Goal: Task Accomplishment & Management: Manage account settings

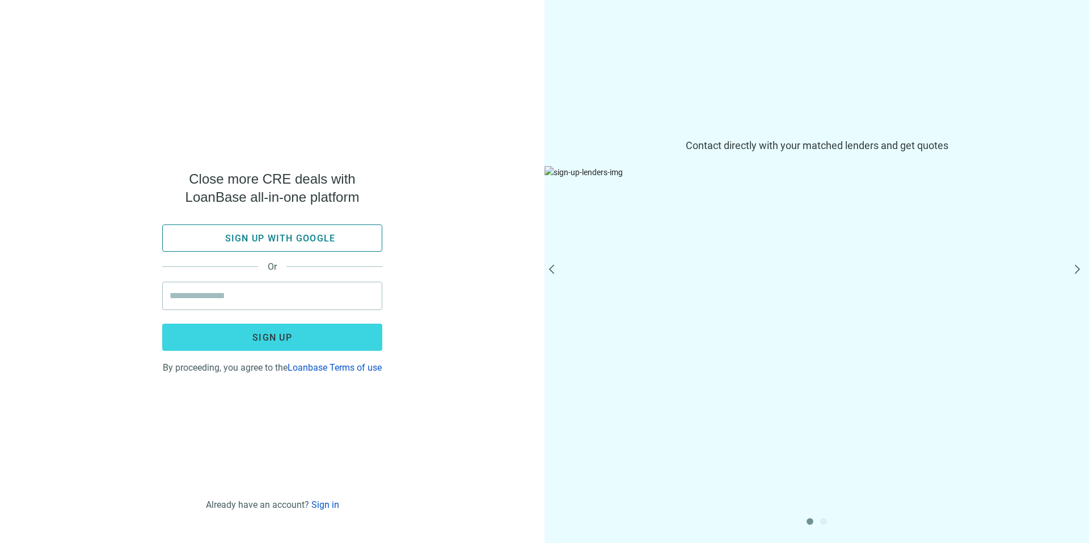
click at [328, 225] on button "Sign up with google" at bounding box center [272, 238] width 220 height 27
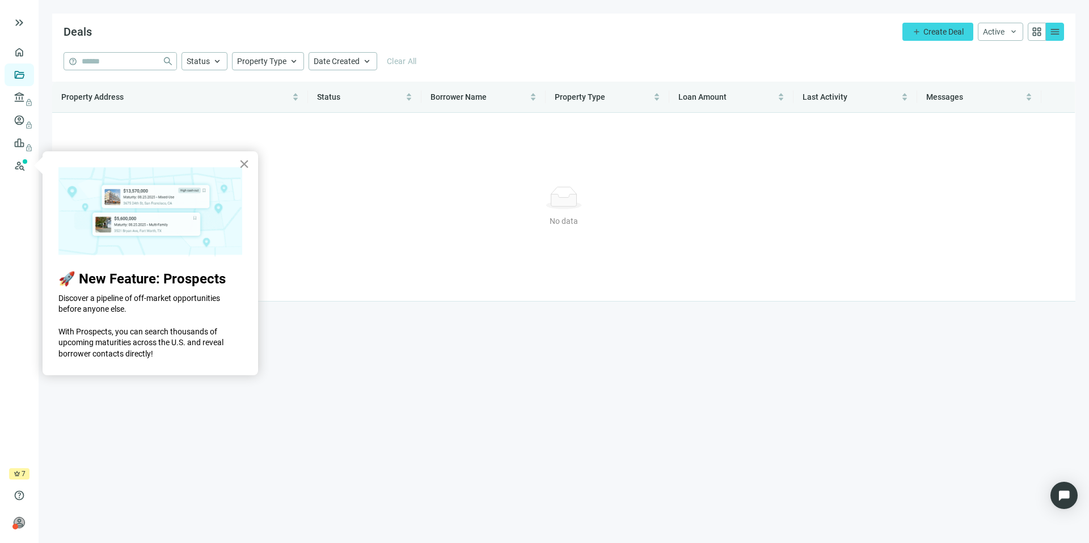
click at [244, 167] on button "×" at bounding box center [244, 164] width 11 height 18
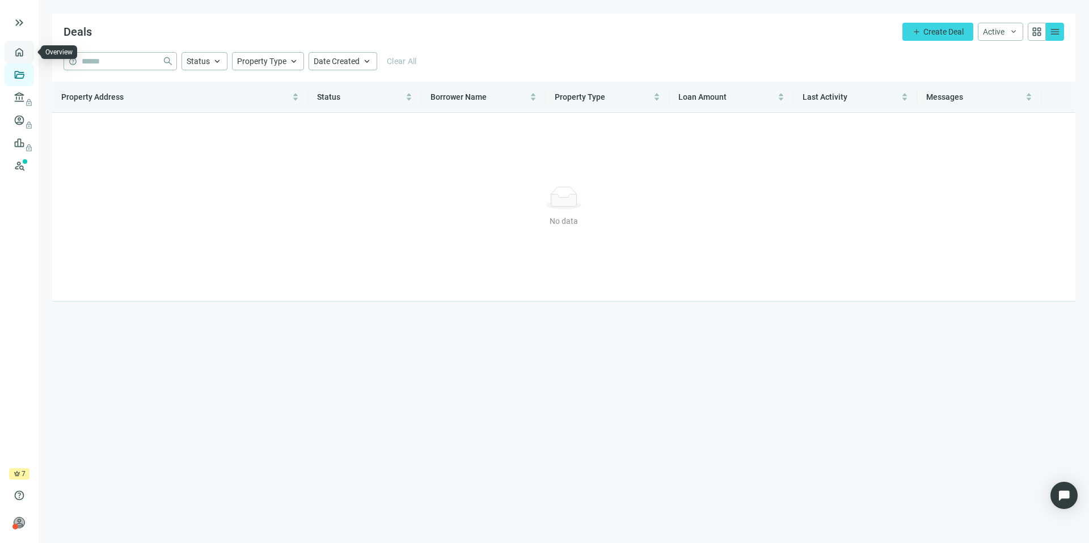
click at [28, 52] on link "Overview" at bounding box center [44, 52] width 33 height 9
